Goal: Information Seeking & Learning: Learn about a topic

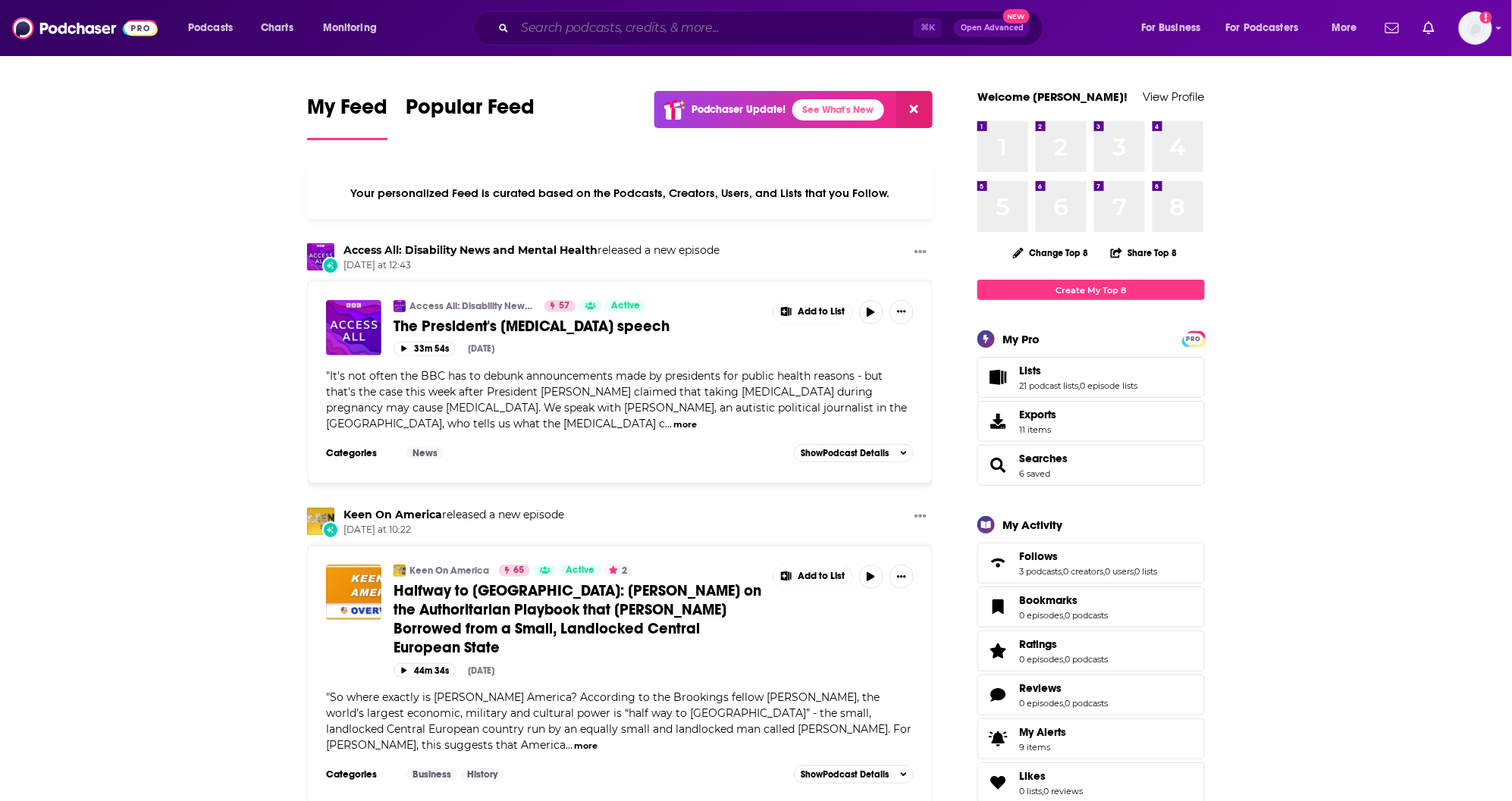
click at [544, 29] on input "Search podcasts, credits, & more..." at bounding box center [714, 28] width 399 height 24
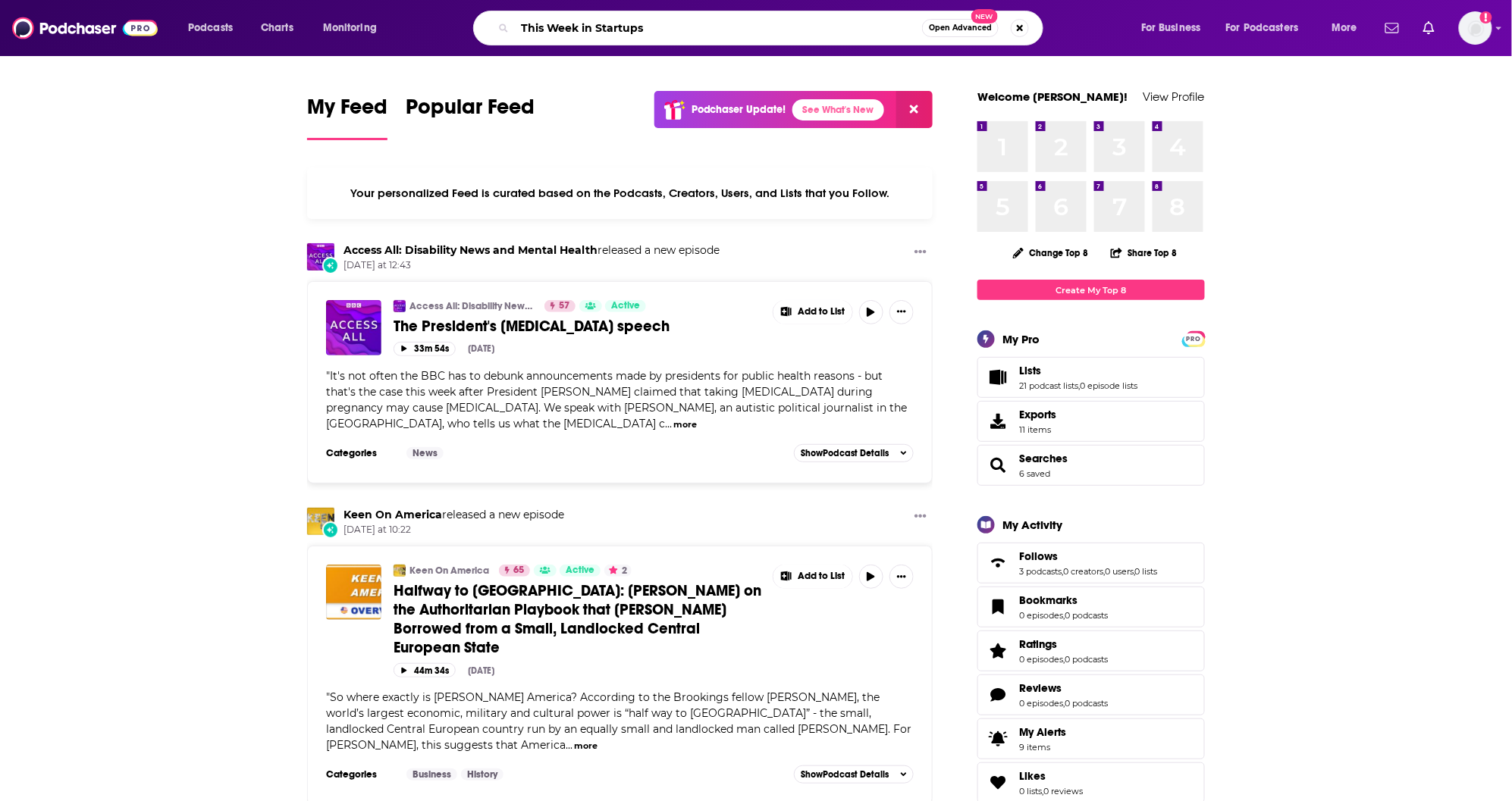
type input "This Week in Startups"
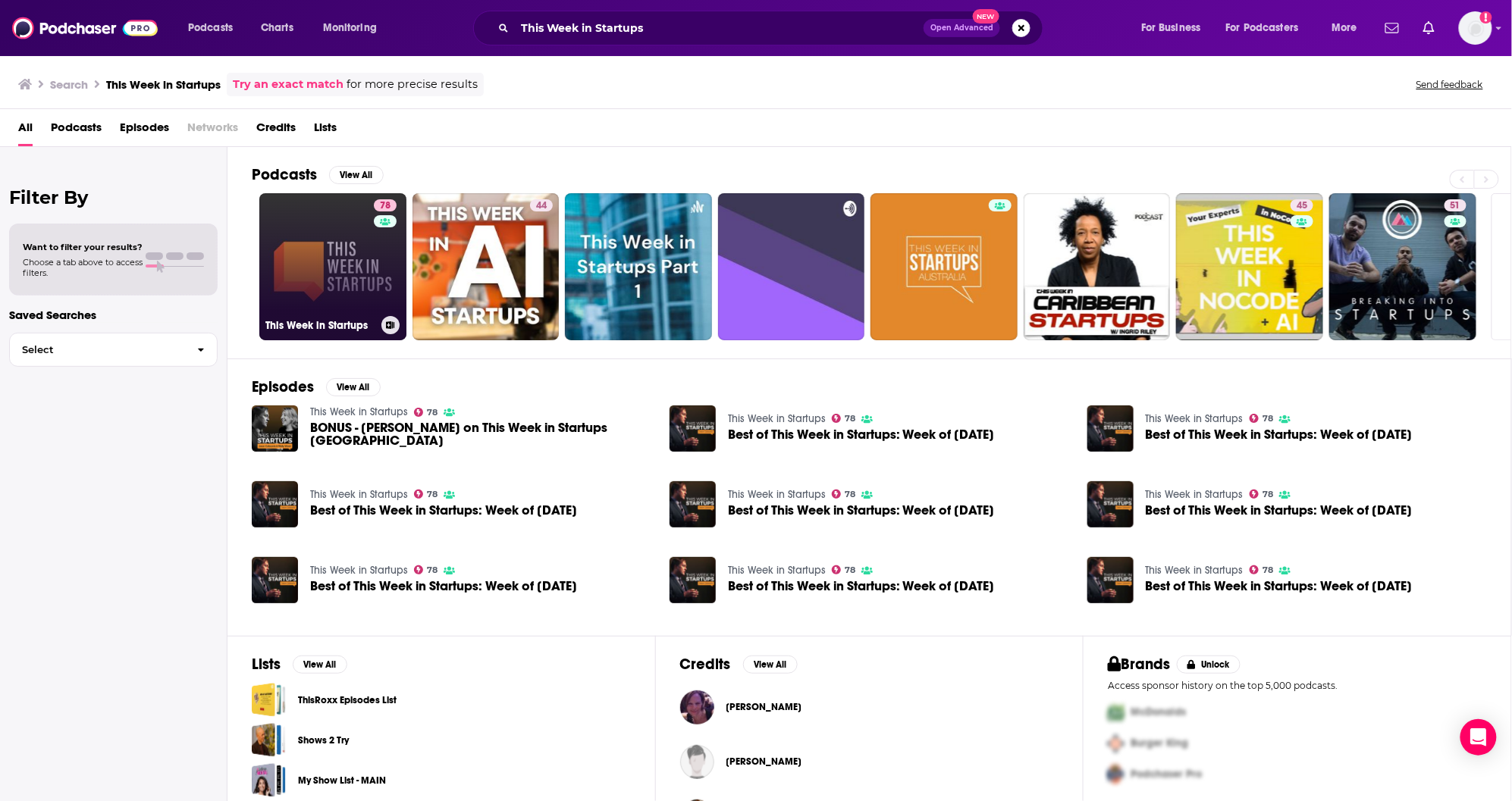
click at [327, 281] on link "78 This Week in Startups" at bounding box center [333, 266] width 147 height 147
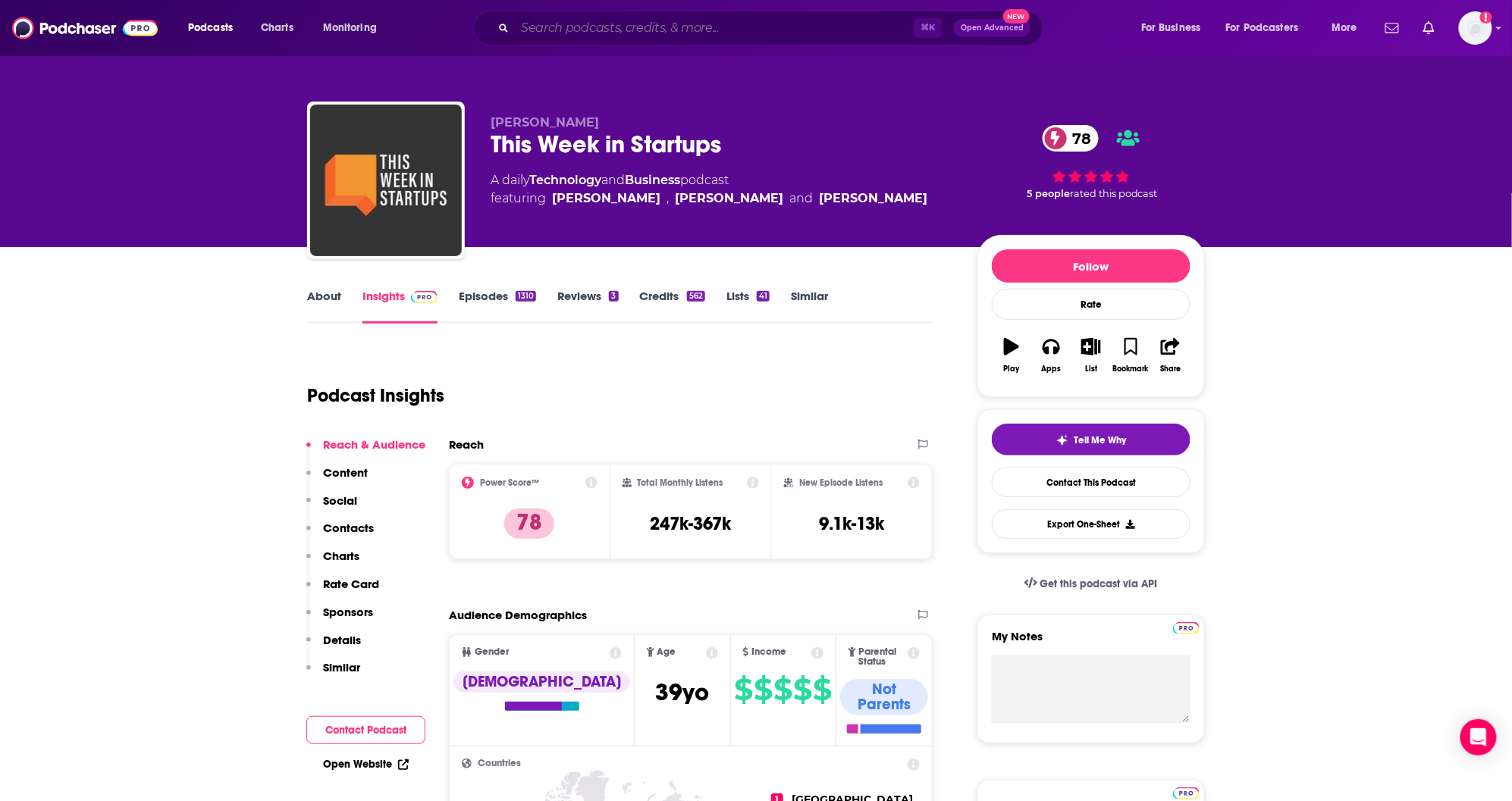
click at [608, 28] on input "Search podcasts, credits, & more..." at bounding box center [714, 28] width 399 height 24
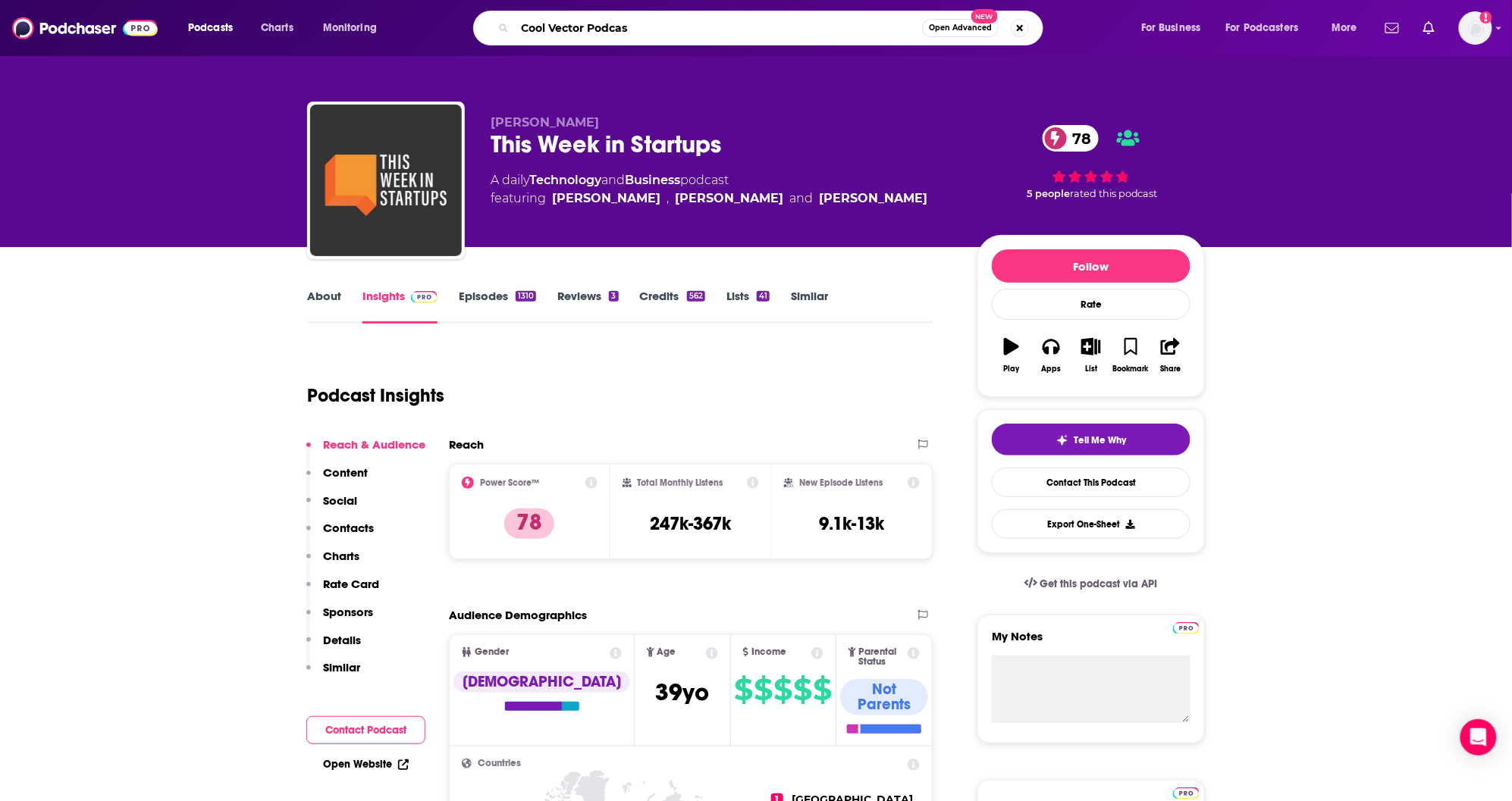
type input "Cool Vector Podcast"
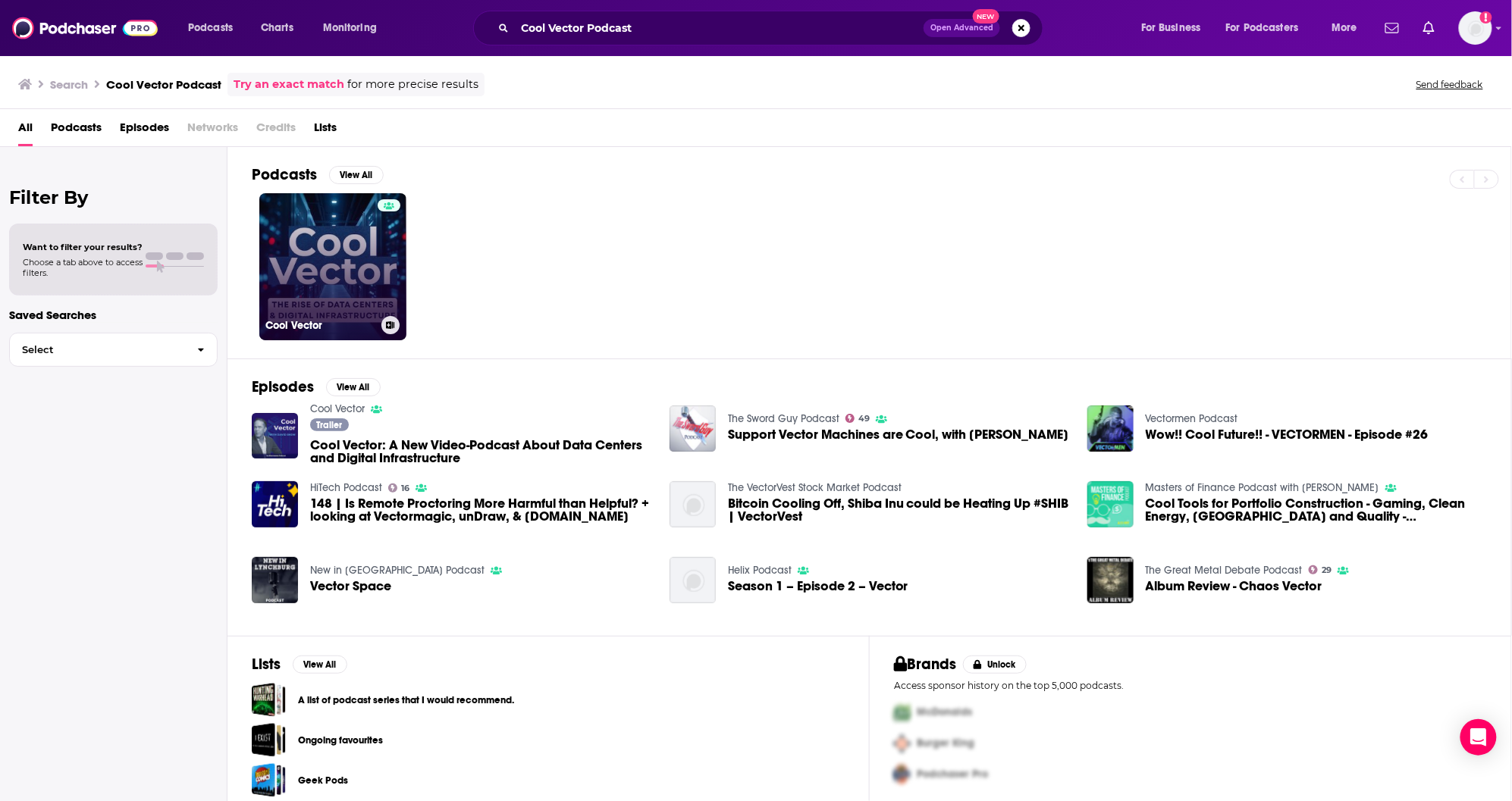
click at [336, 252] on link "Cool Vector" at bounding box center [333, 266] width 147 height 147
